Goal: Check status: Check status

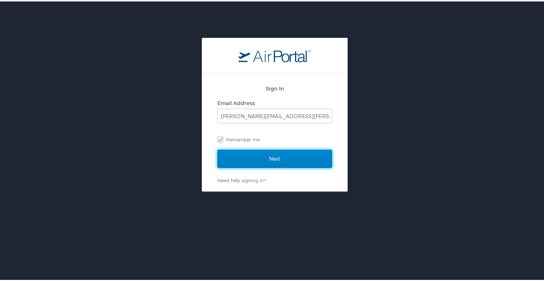
click at [266, 155] on input "Next" at bounding box center [274, 157] width 115 height 18
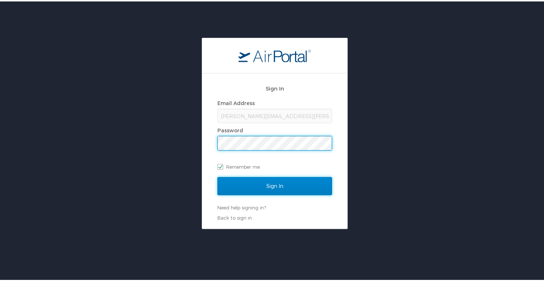
click at [262, 180] on input "Sign In" at bounding box center [274, 184] width 115 height 18
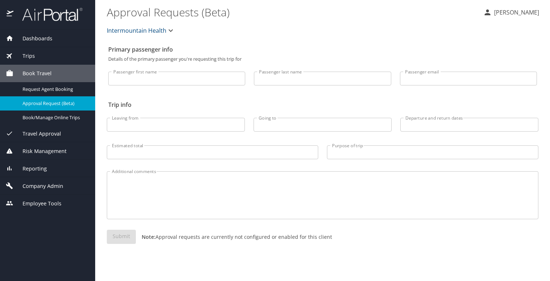
click at [28, 55] on span "Trips" at bounding box center [23, 56] width 21 height 8
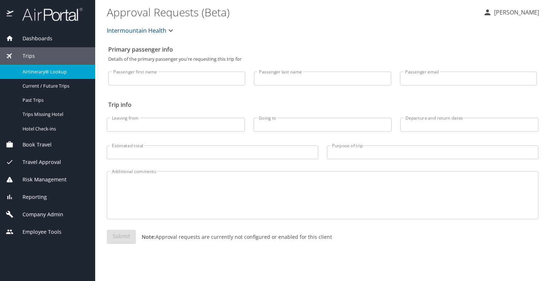
click at [50, 68] on div "Airtinerary® Lookup" at bounding box center [47, 72] width 83 height 8
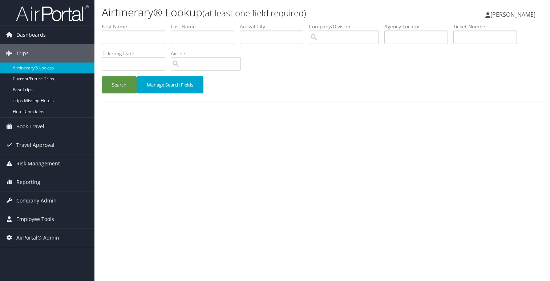
click at [176, 241] on div "Airtinerary® Lookup (at least one field required) Kimberly Snell Kimberly Snell…" at bounding box center [321, 140] width 455 height 281
click at [413, 37] on input "text" at bounding box center [416, 36] width 64 height 13
click at [403, 34] on input "text" at bounding box center [416, 36] width 64 height 13
type input "CPZQBN"
click at [119, 76] on button "Search" at bounding box center [119, 84] width 35 height 17
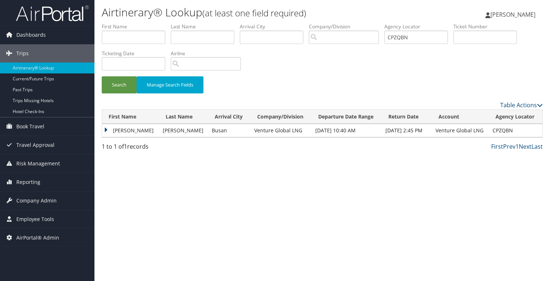
click at [106, 130] on td "LUIS" at bounding box center [130, 130] width 57 height 13
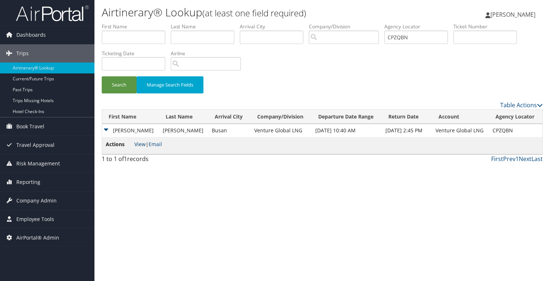
click at [137, 145] on link "View" at bounding box center [139, 143] width 11 height 7
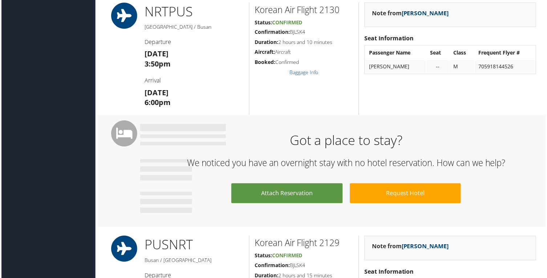
scroll to position [363, 0]
